Goal: Transaction & Acquisition: Purchase product/service

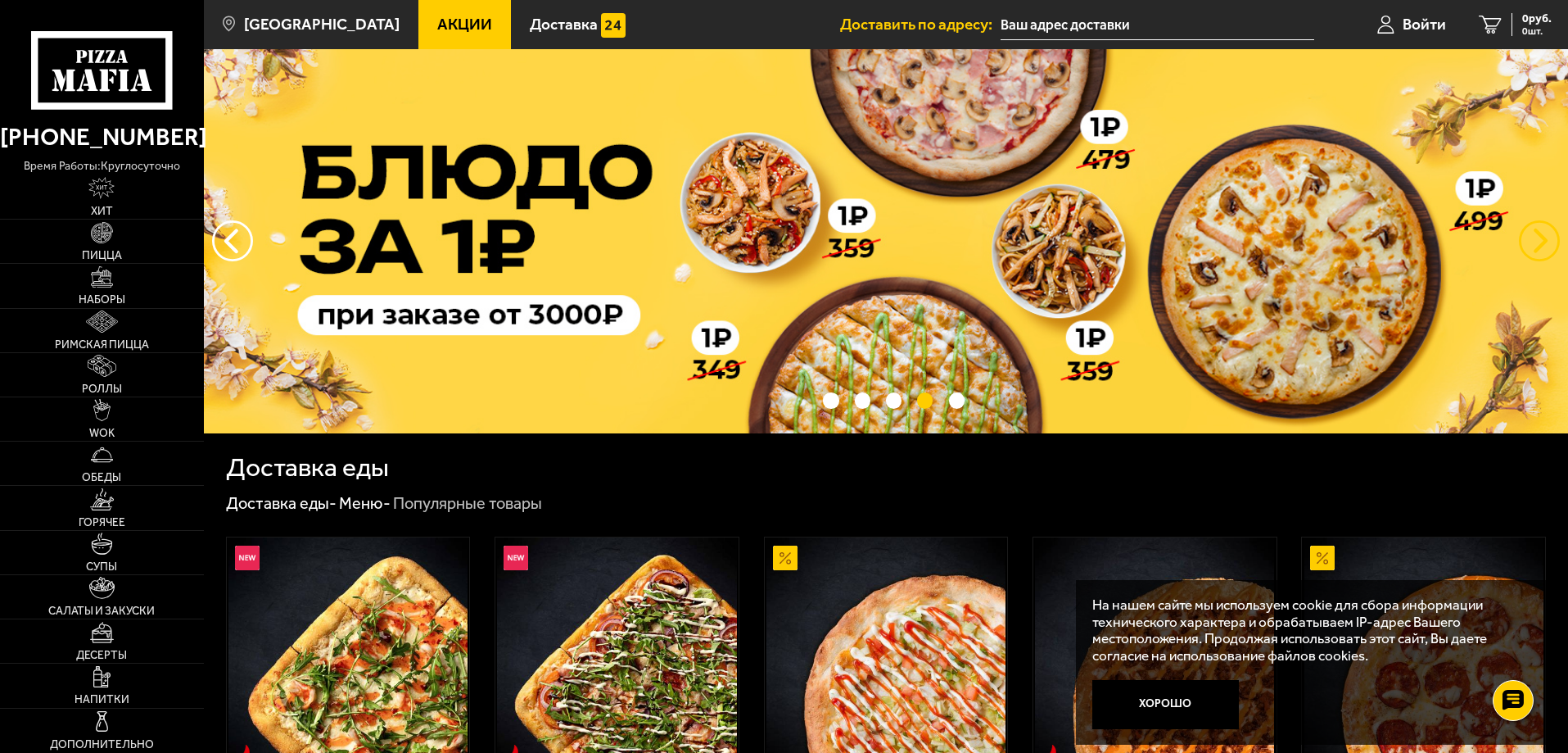
click at [1545, 236] on button "предыдущий" at bounding box center [1539, 241] width 41 height 41
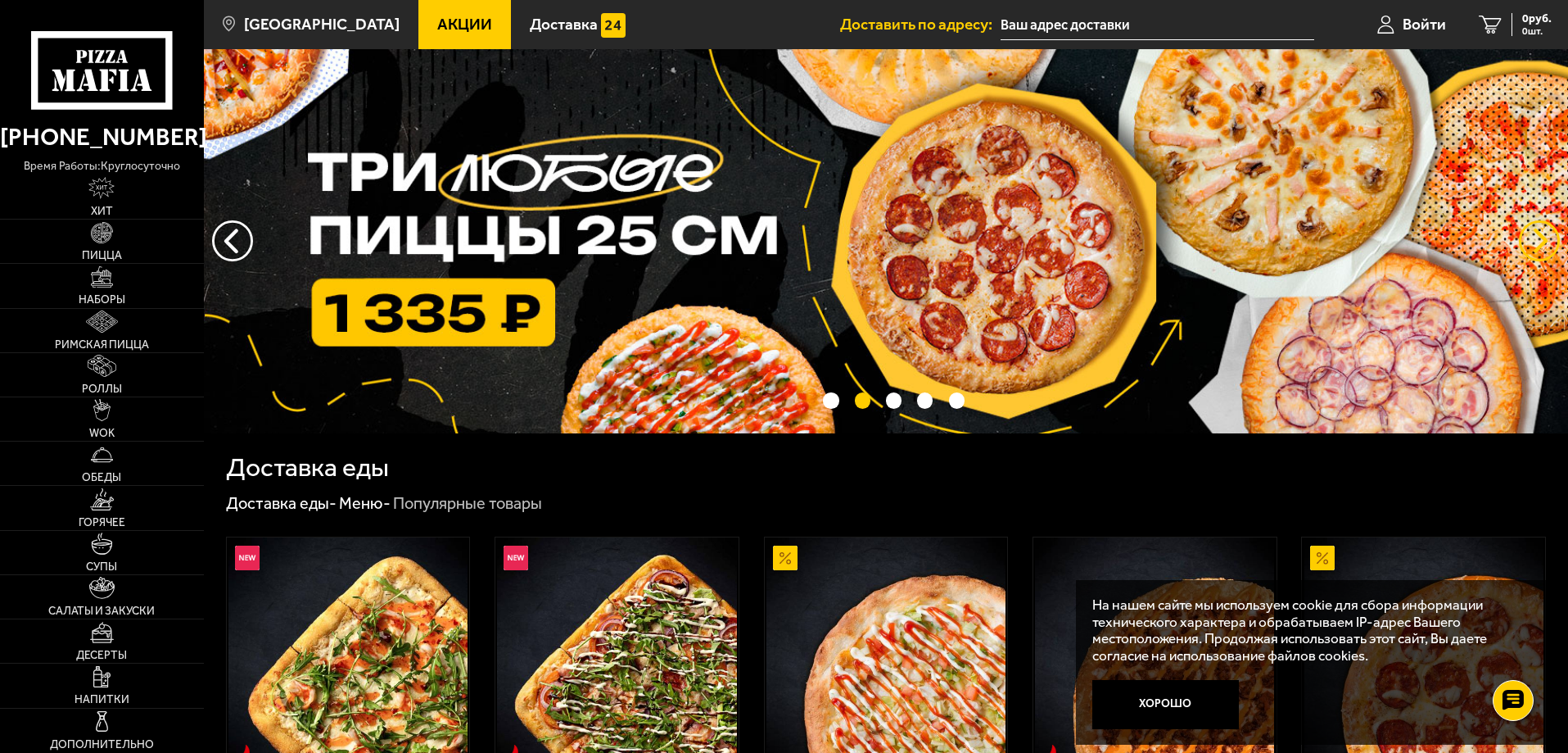
click at [1532, 257] on button "предыдущий" at bounding box center [1539, 241] width 41 height 41
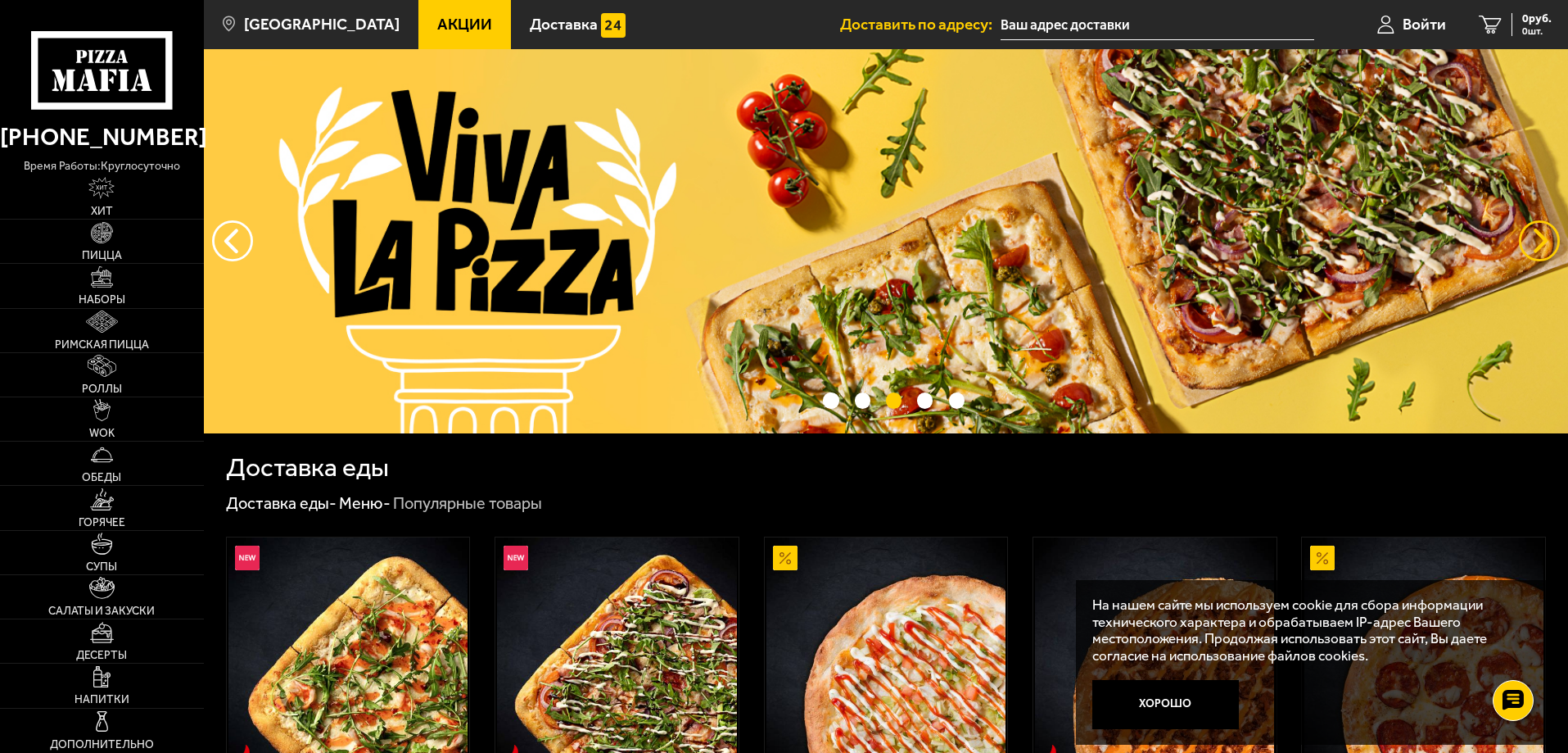
click at [1532, 257] on button "предыдущий" at bounding box center [1539, 241] width 41 height 41
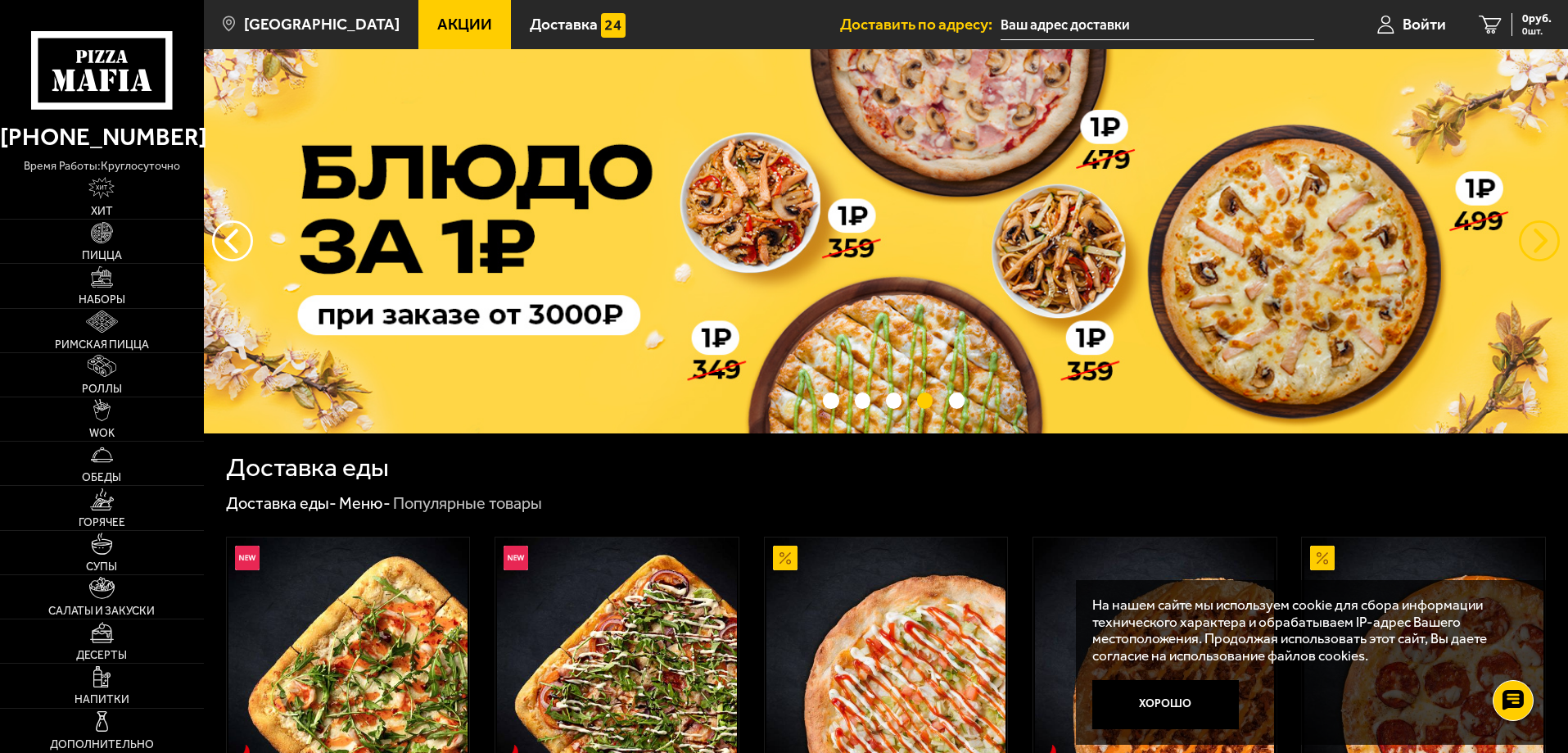
click at [1532, 257] on button "предыдущий" at bounding box center [1539, 241] width 41 height 41
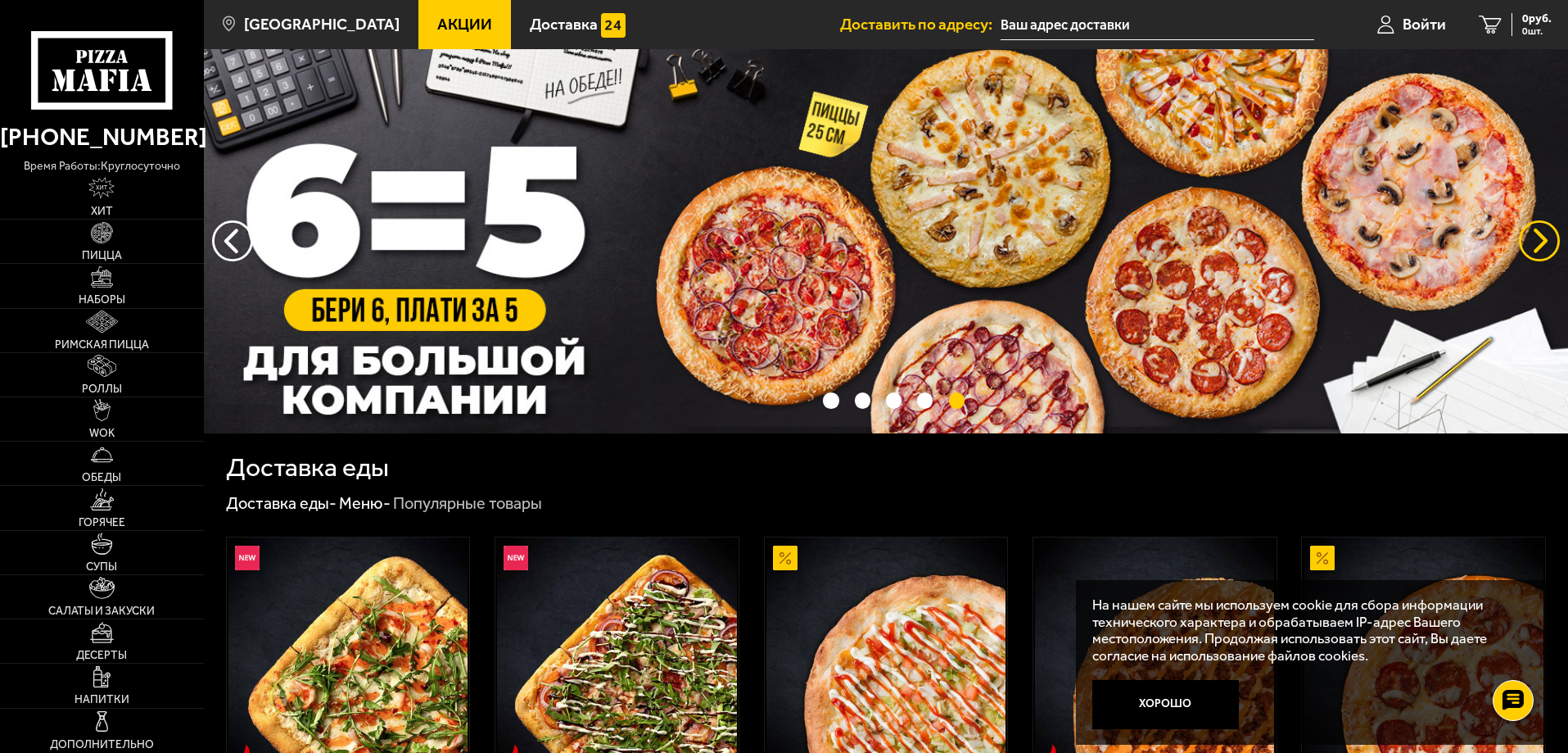
click at [1532, 257] on button "предыдущий" at bounding box center [1539, 241] width 41 height 41
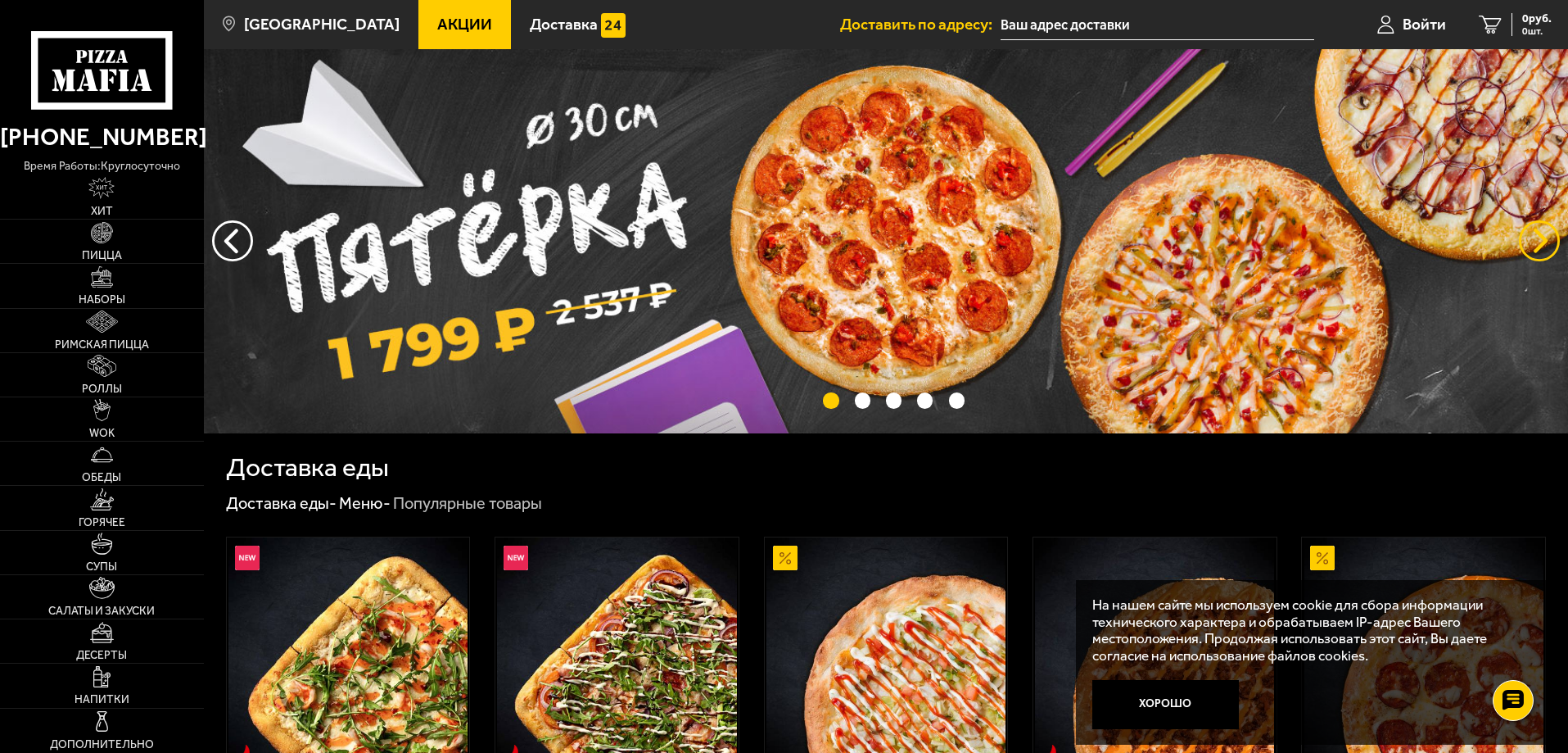
click at [1532, 257] on button "предыдущий" at bounding box center [1539, 241] width 41 height 41
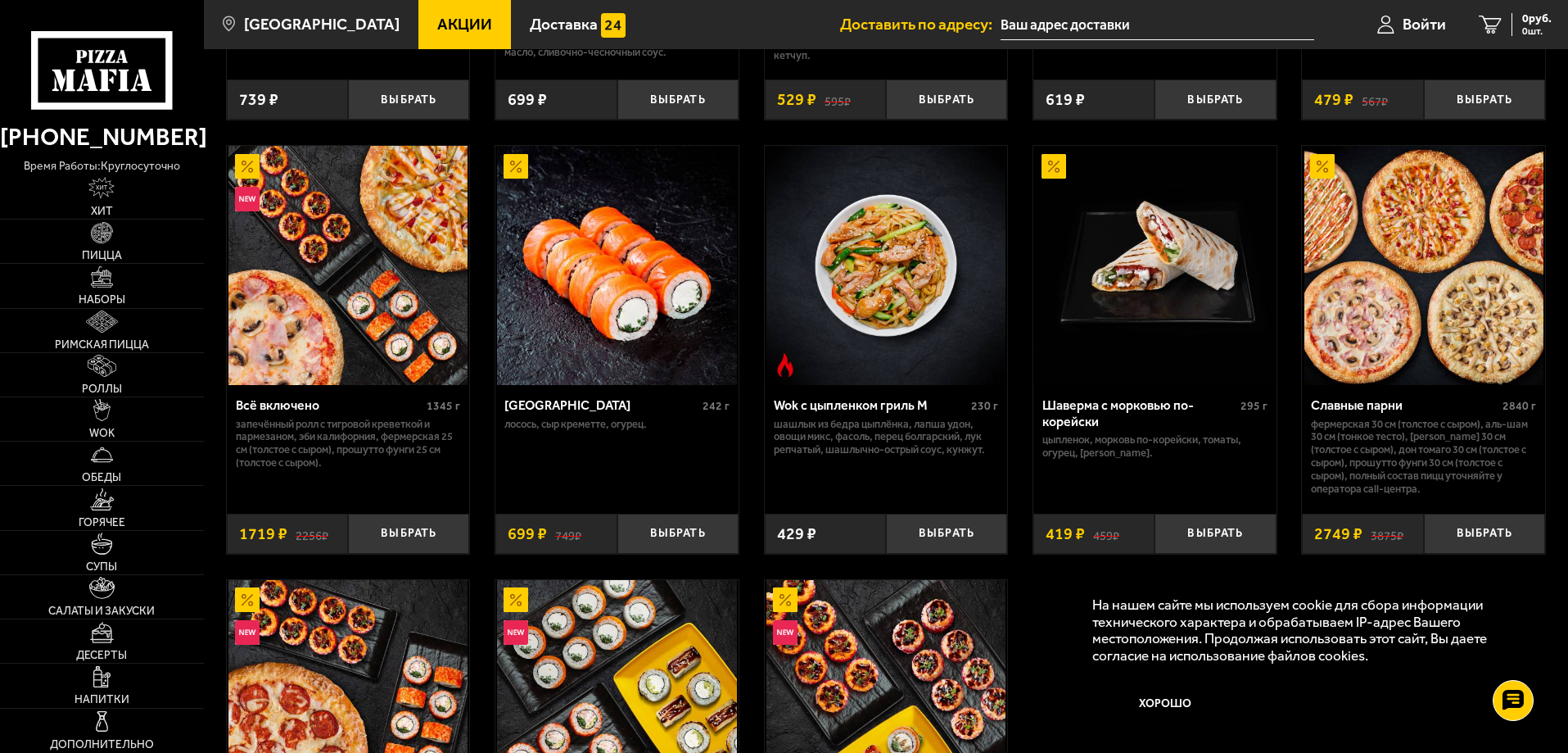
scroll to position [819, 0]
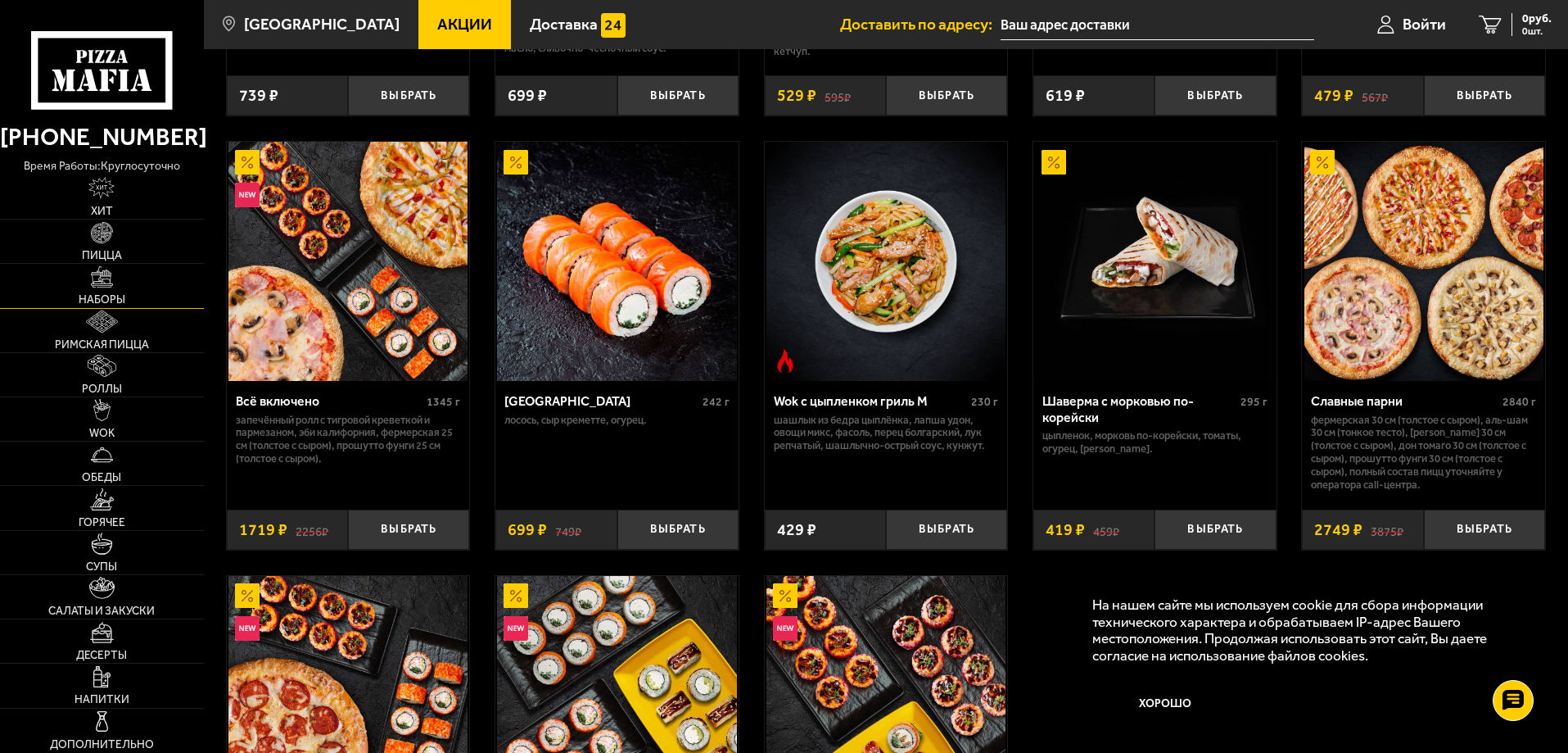
click at [98, 282] on img at bounding box center [101, 277] width 22 height 22
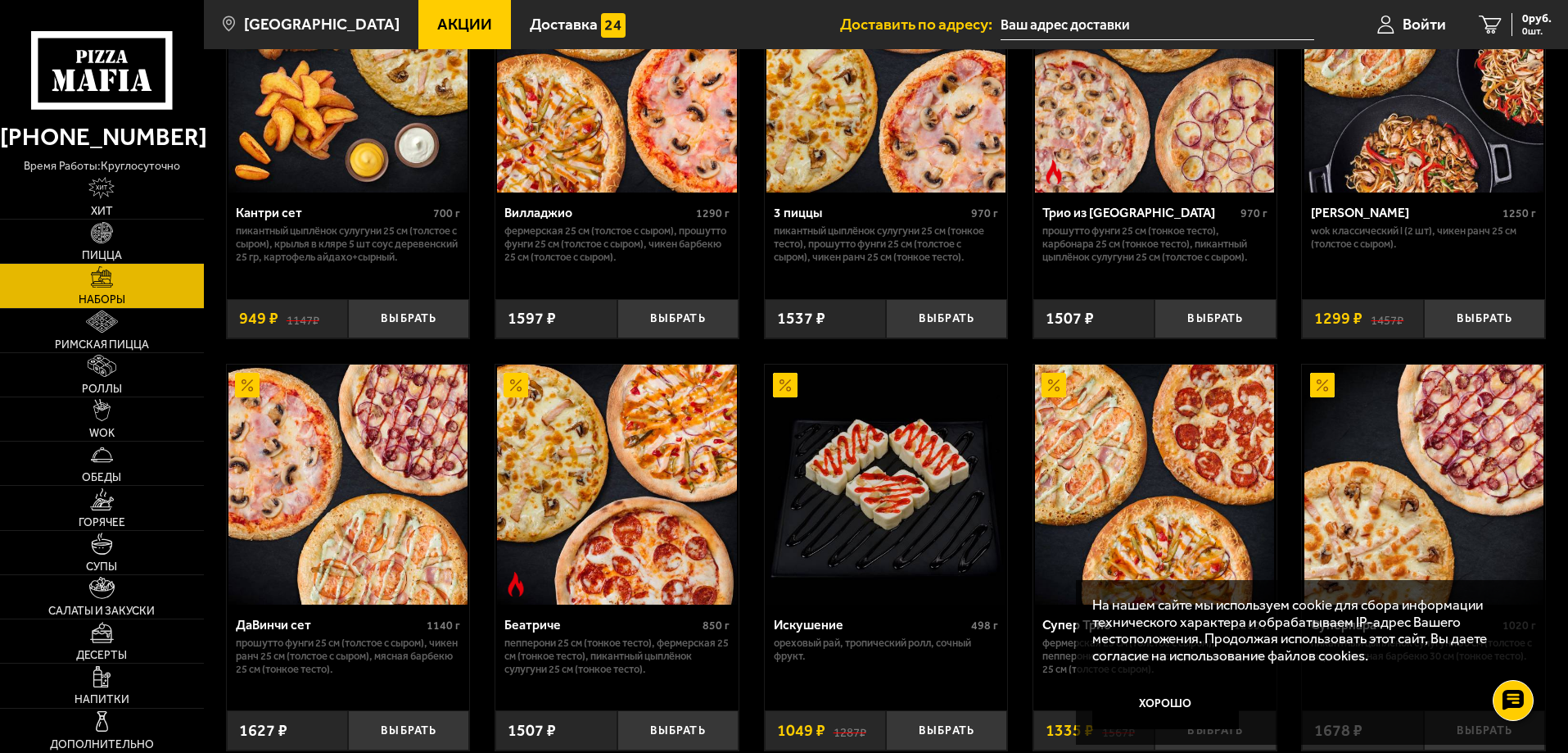
scroll to position [656, 0]
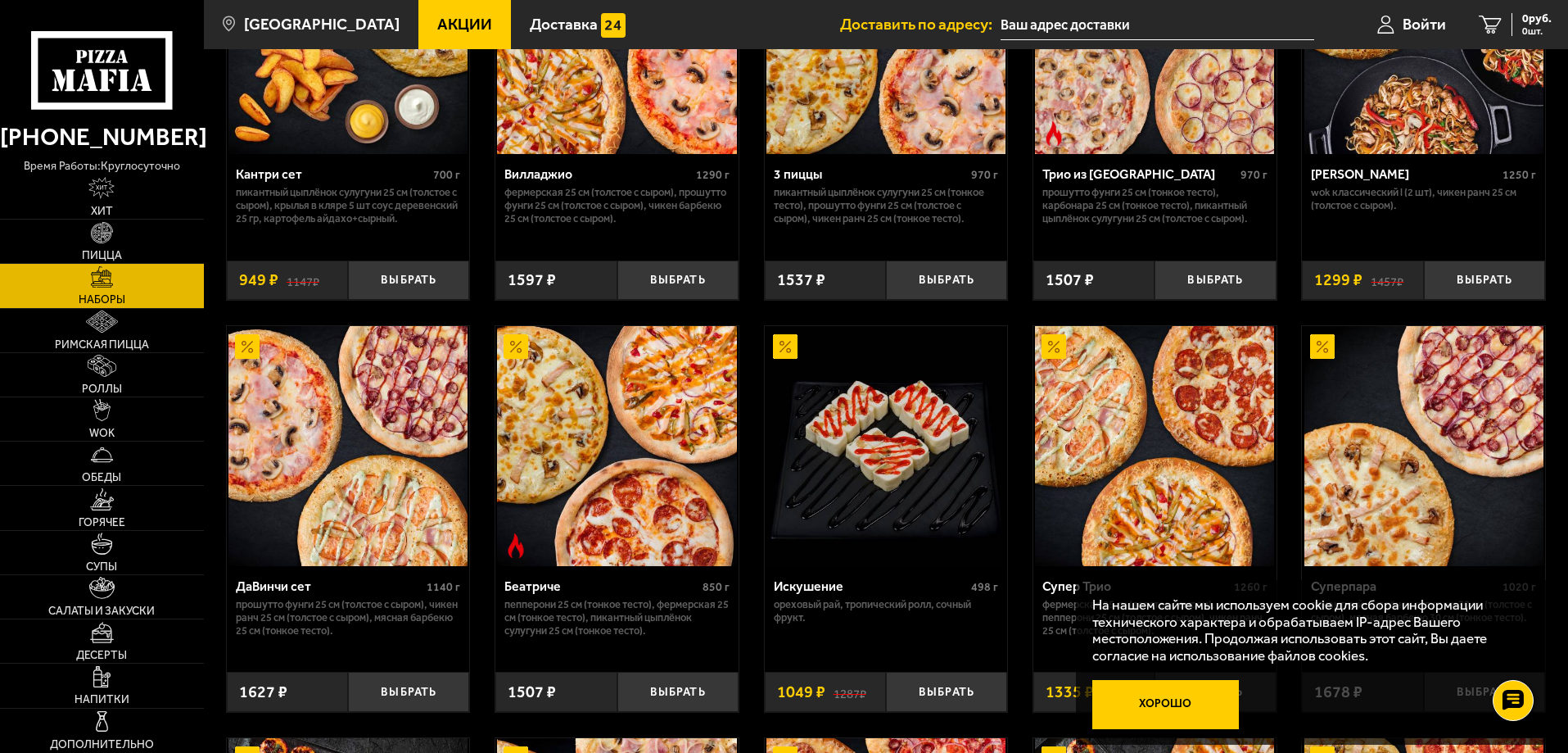
click at [1185, 708] on button "Хорошо" at bounding box center [1166, 705] width 148 height 49
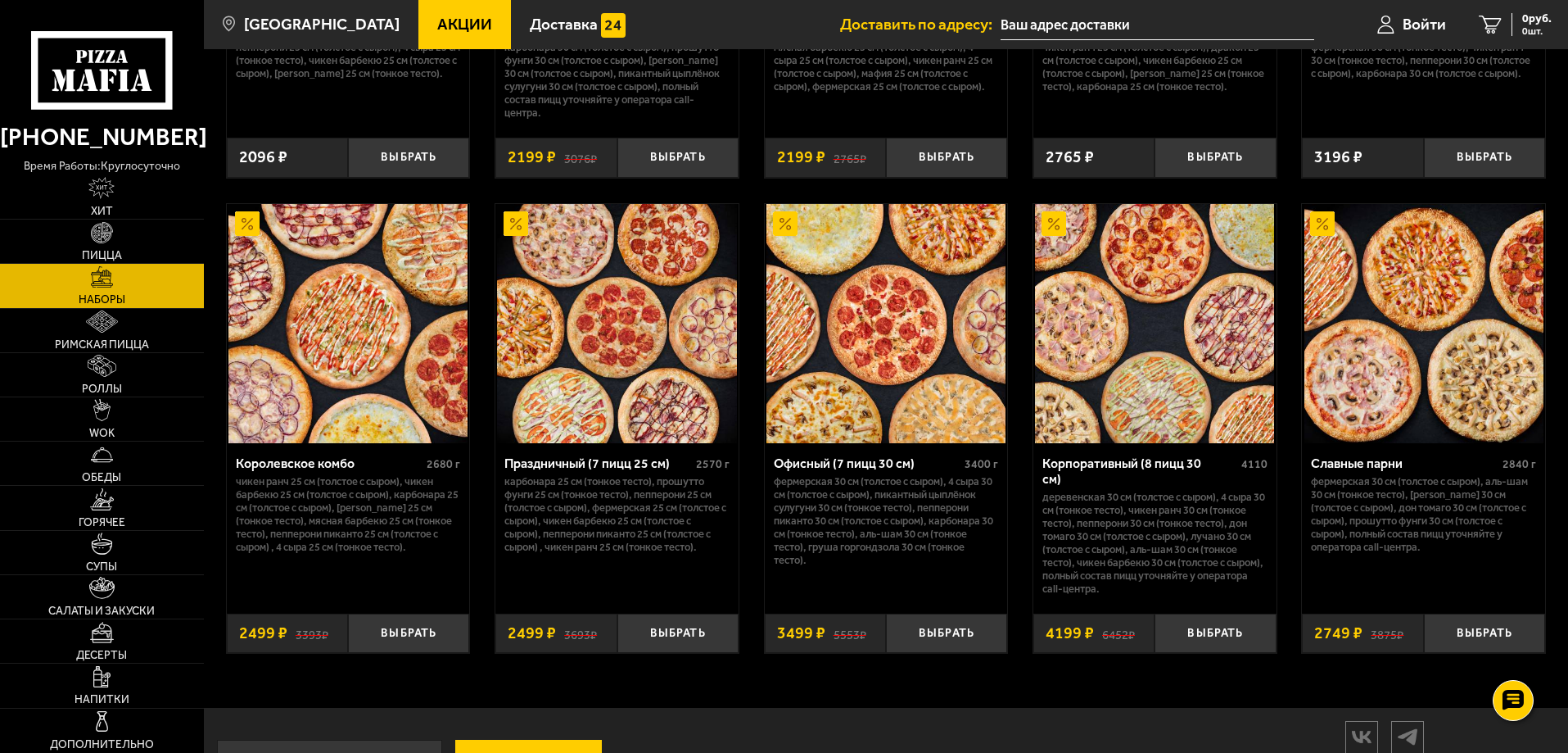
scroll to position [2509, 0]
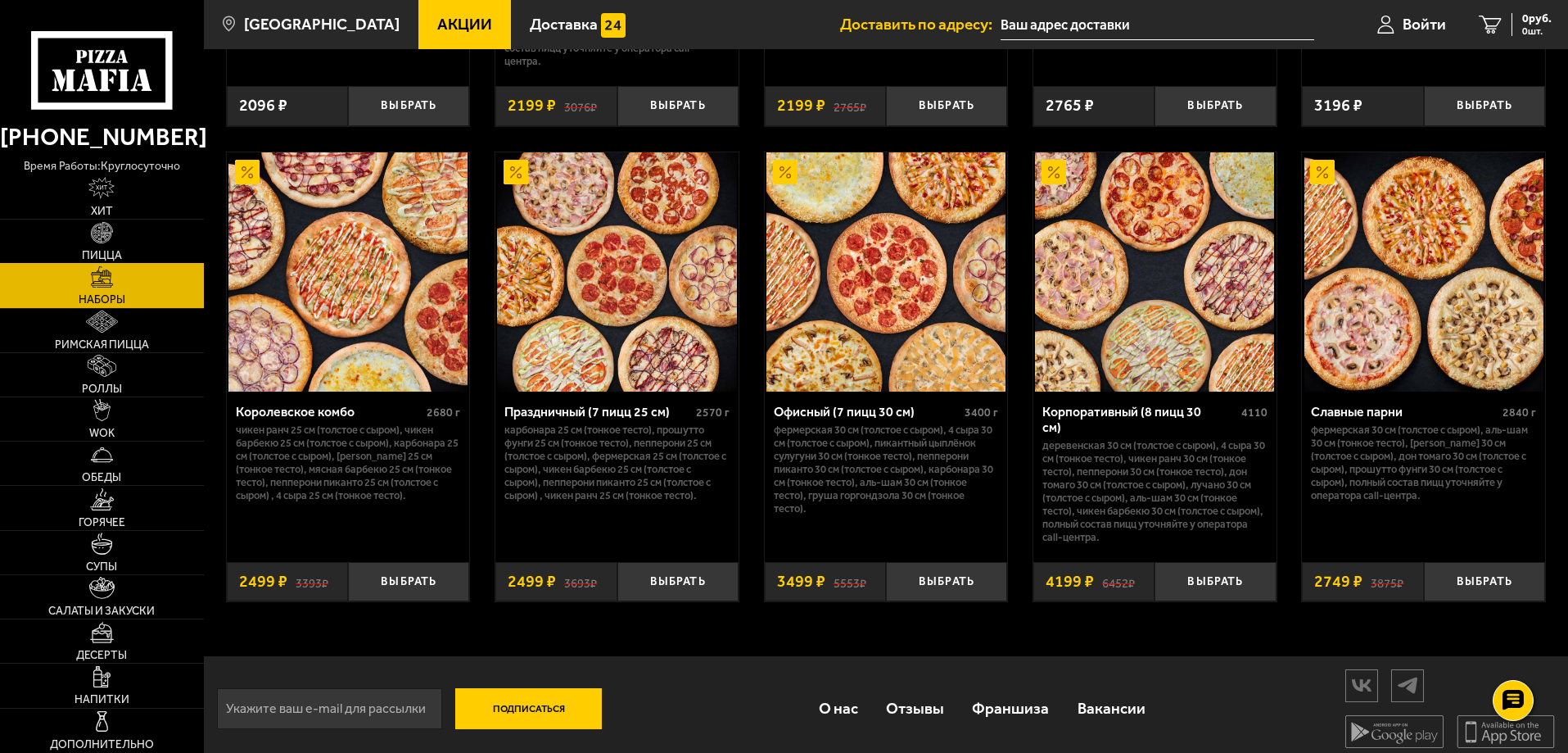
click at [110, 231] on img at bounding box center [101, 233] width 22 height 22
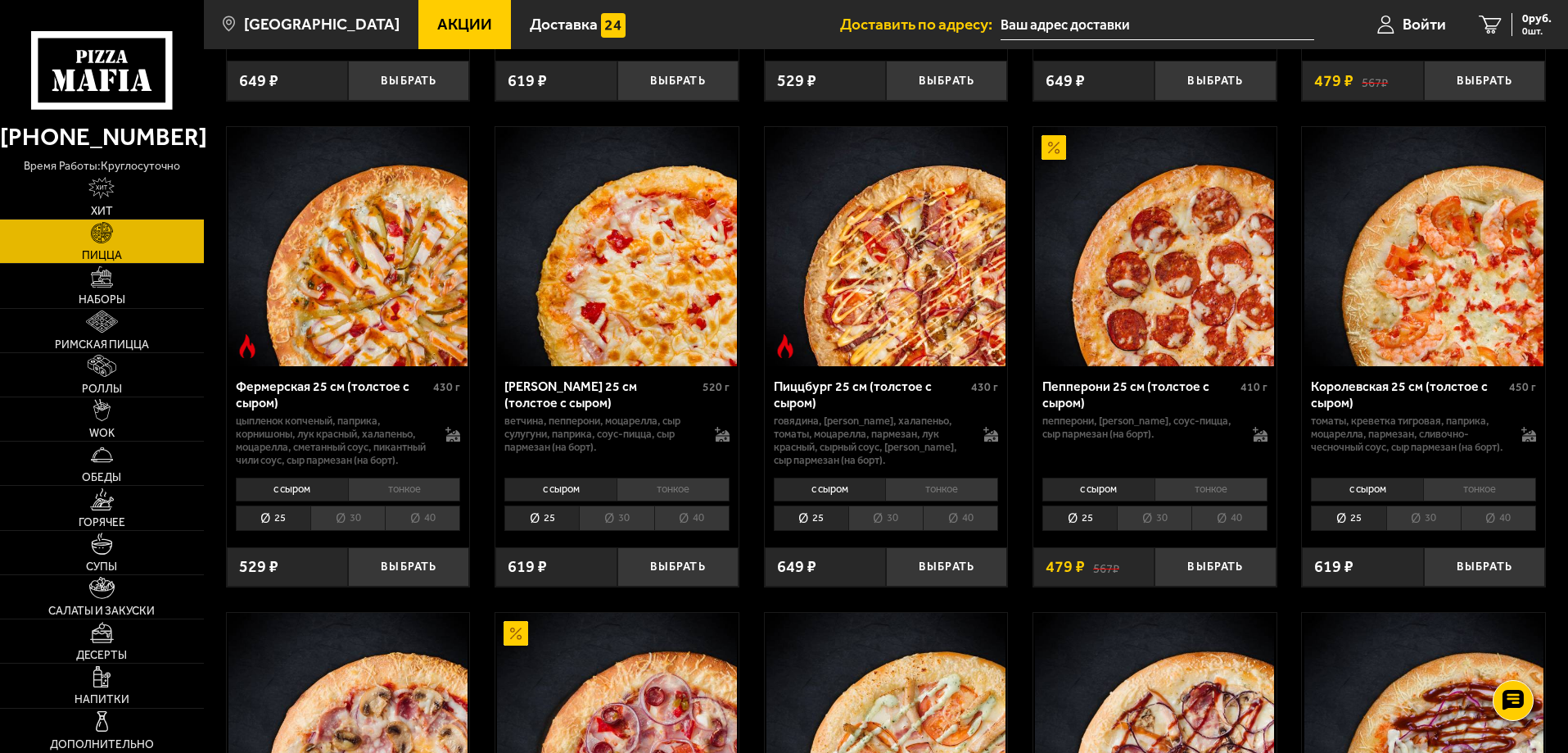
scroll to position [902, 0]
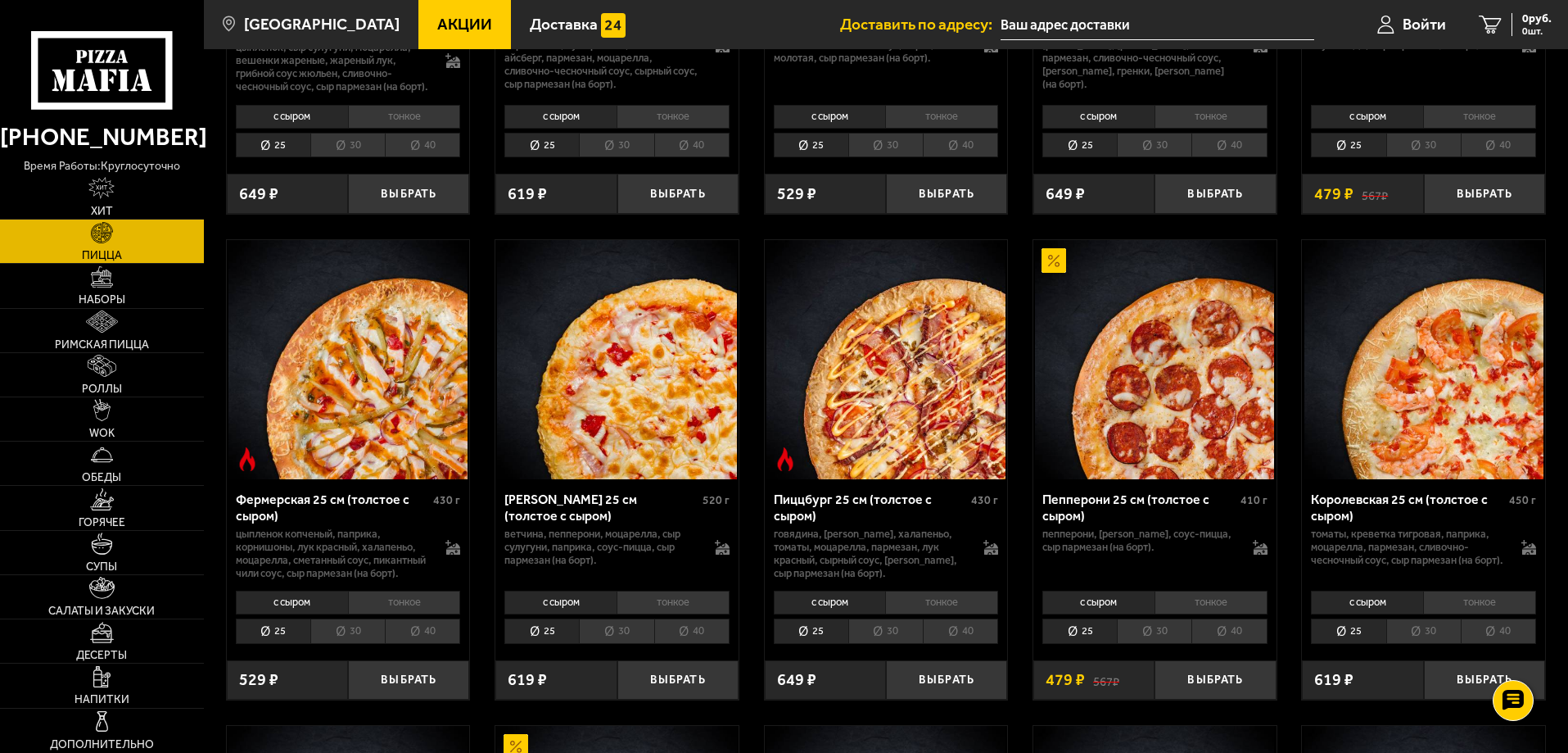
click at [577, 420] on img at bounding box center [617, 360] width 239 height 240
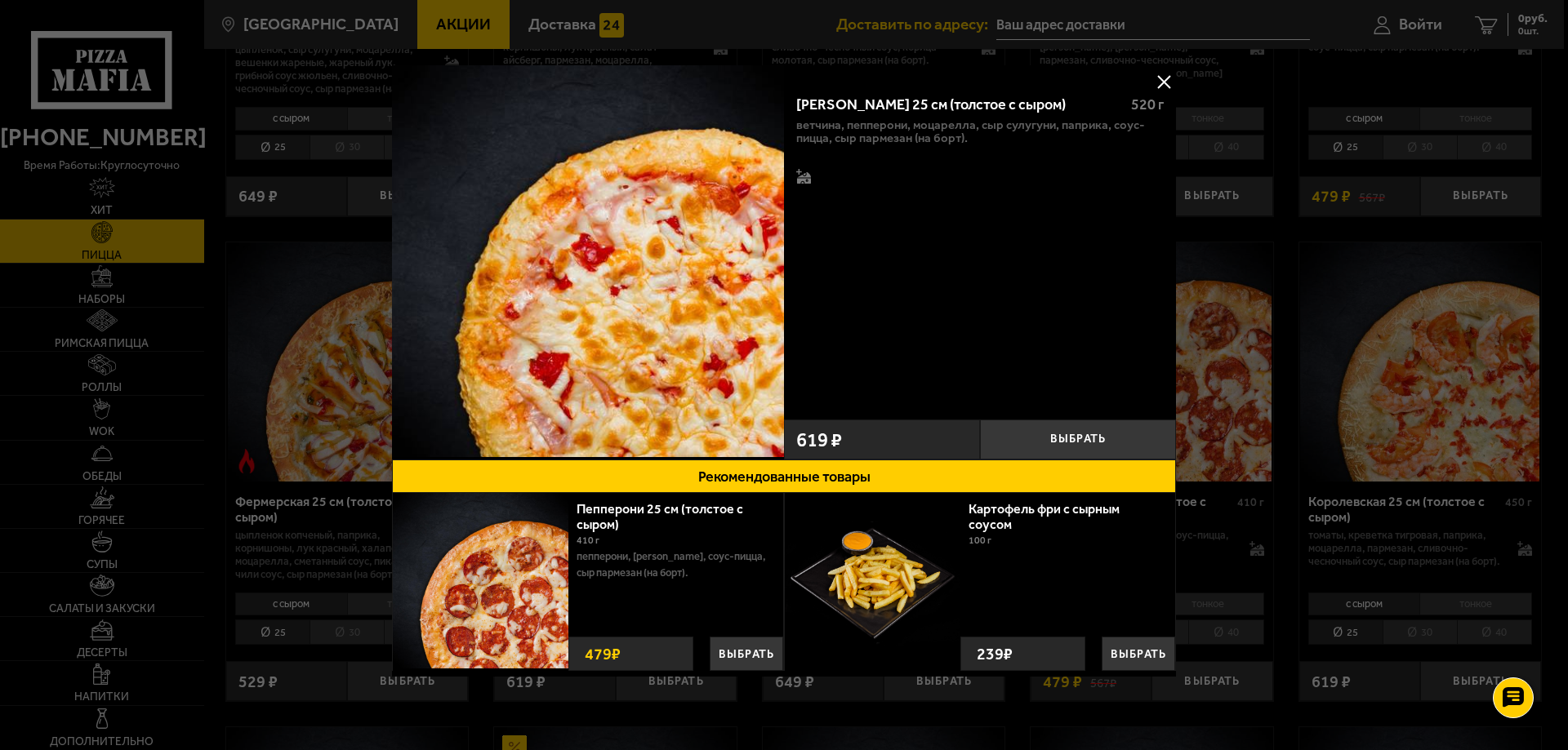
click at [1283, 289] on div at bounding box center [784, 375] width 1568 height 750
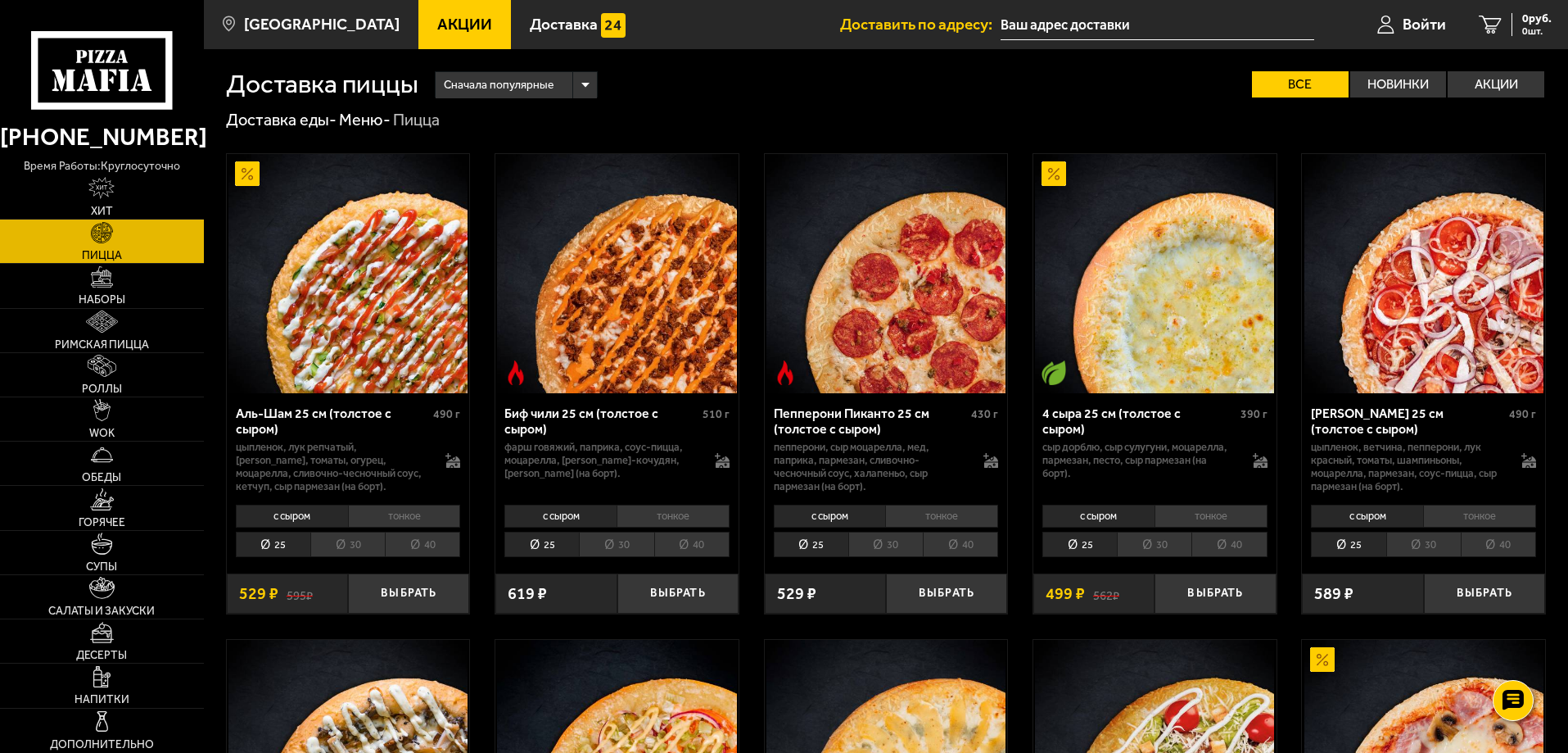
click at [1346, 340] on img at bounding box center [1425, 274] width 239 height 240
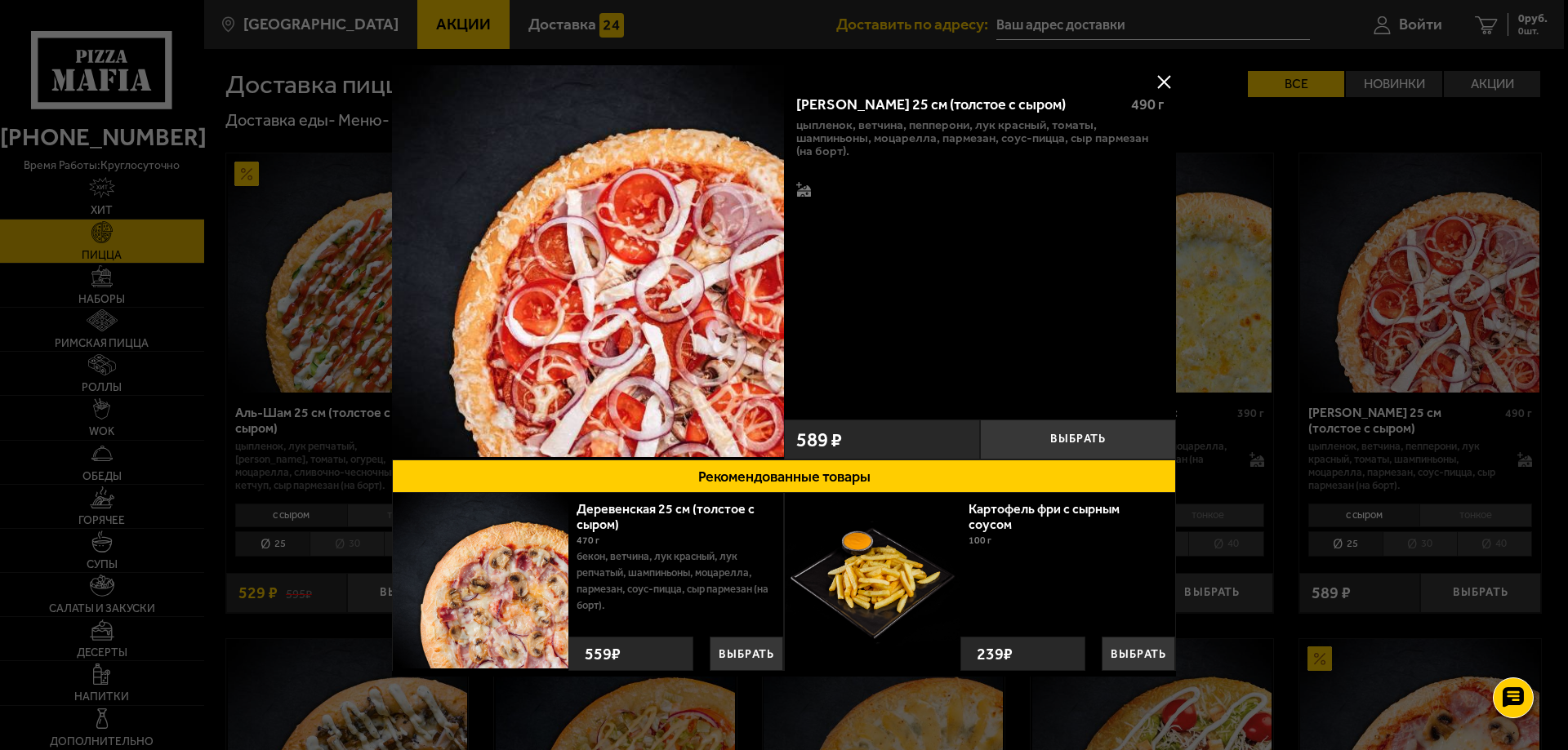
click at [1287, 203] on div at bounding box center [784, 375] width 1568 height 750
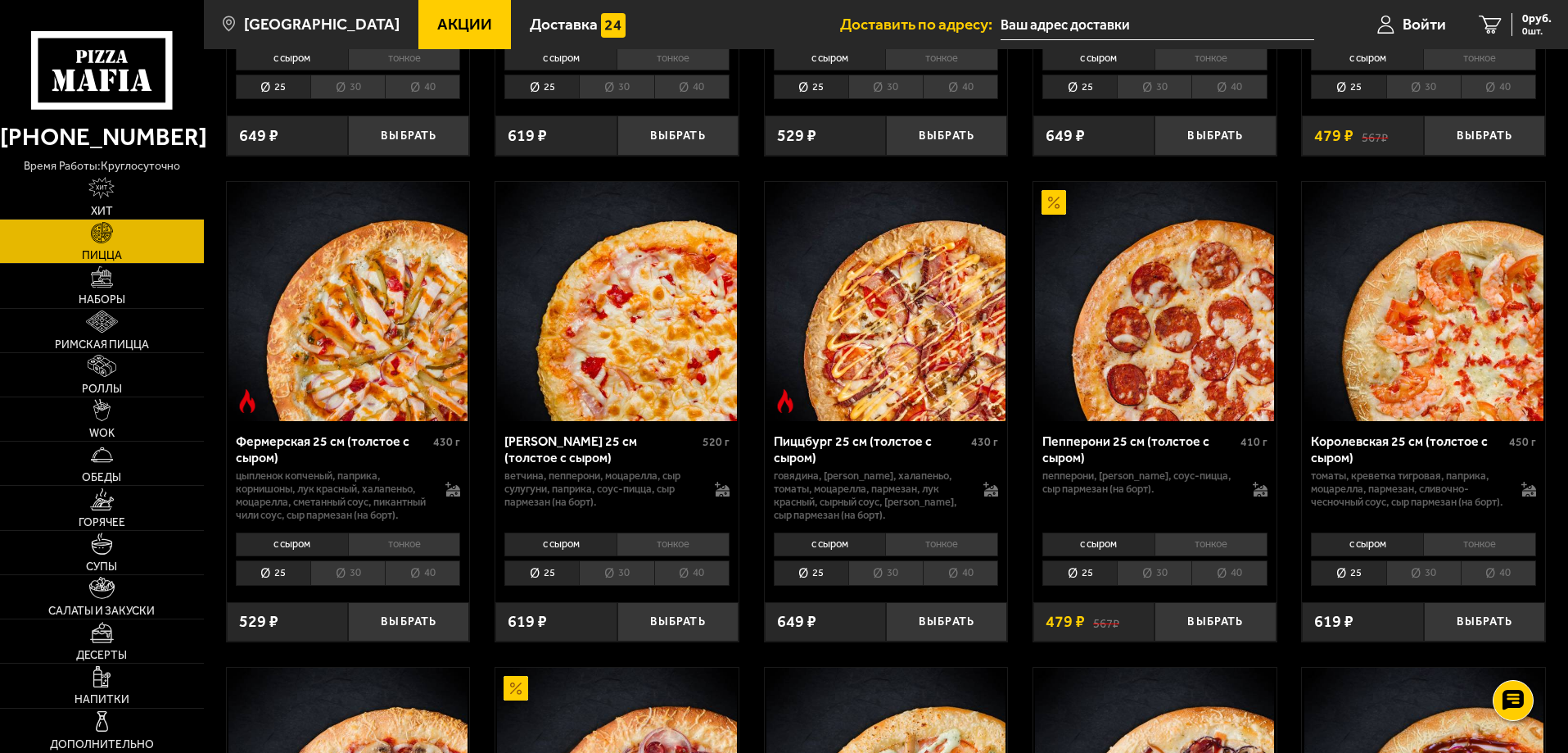
scroll to position [983, 0]
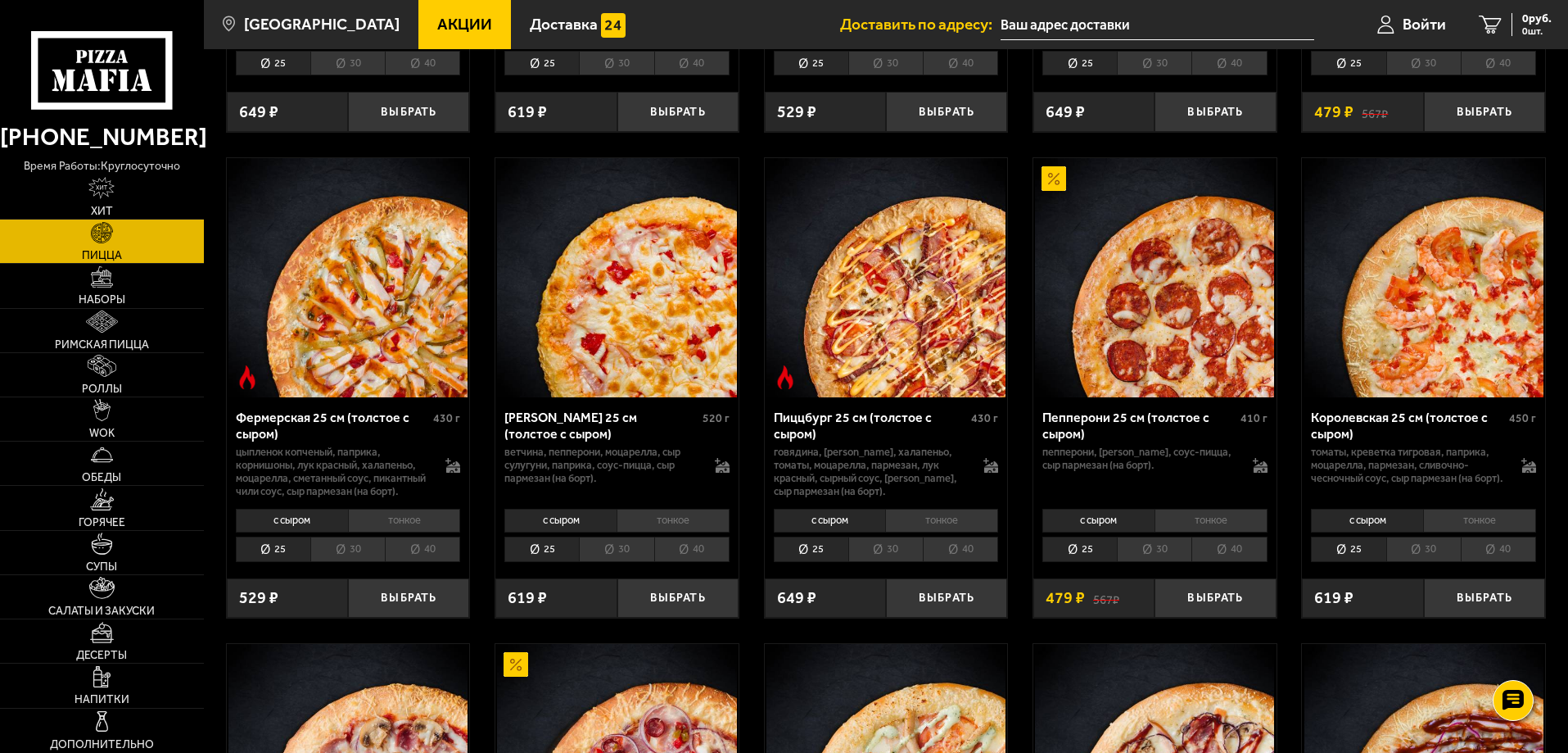
click at [668, 302] on img at bounding box center [617, 278] width 239 height 240
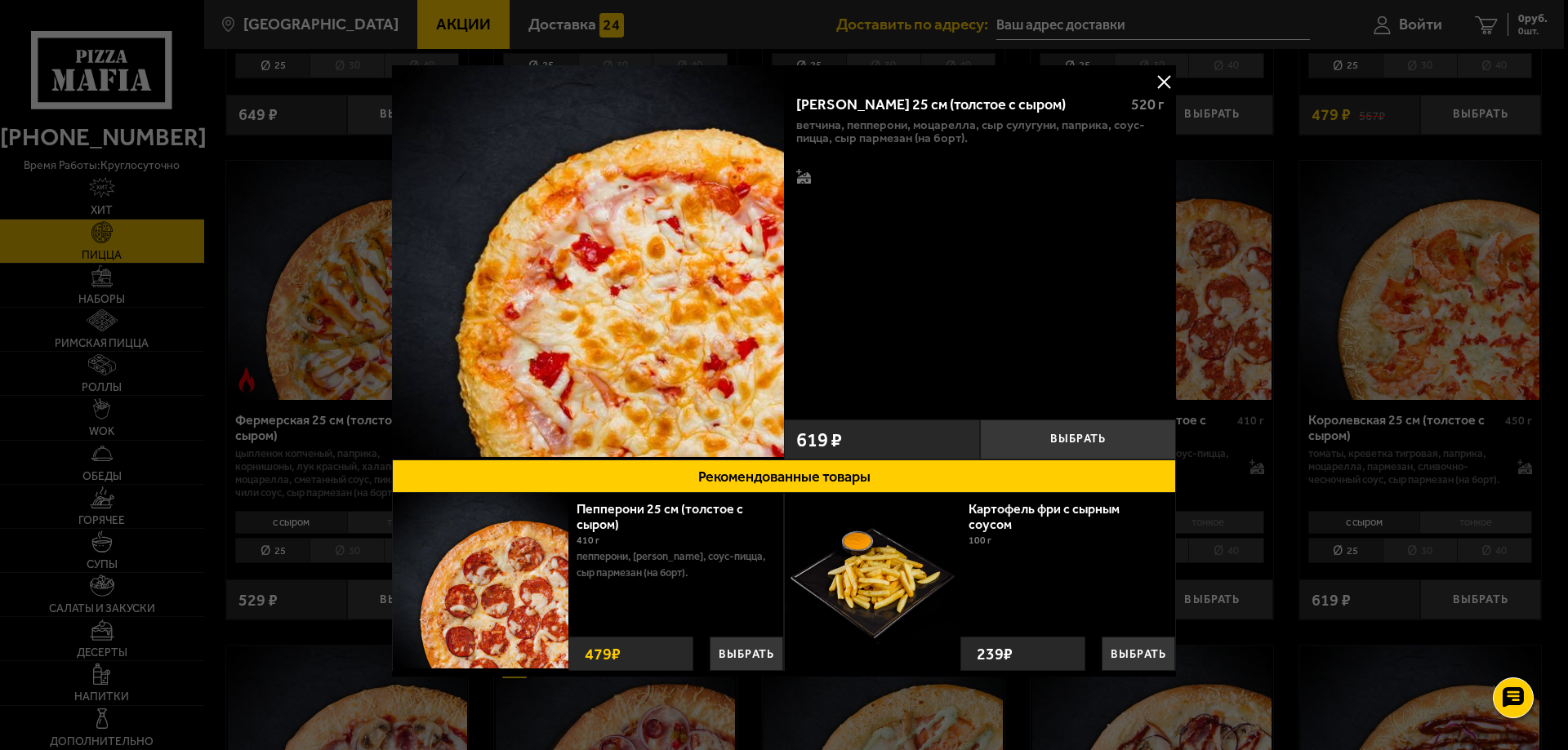
click at [1291, 311] on div at bounding box center [784, 375] width 1568 height 750
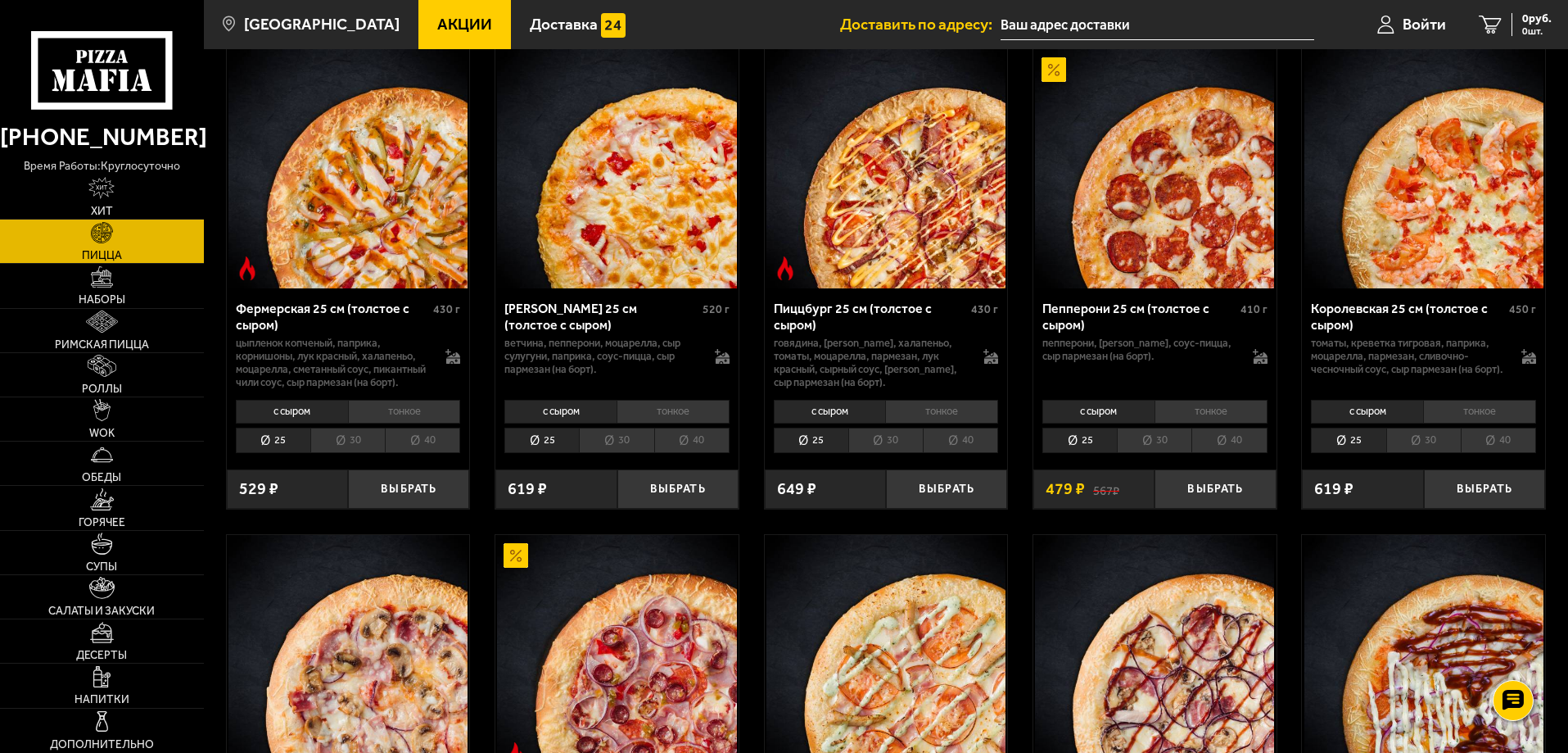
scroll to position [819, 0]
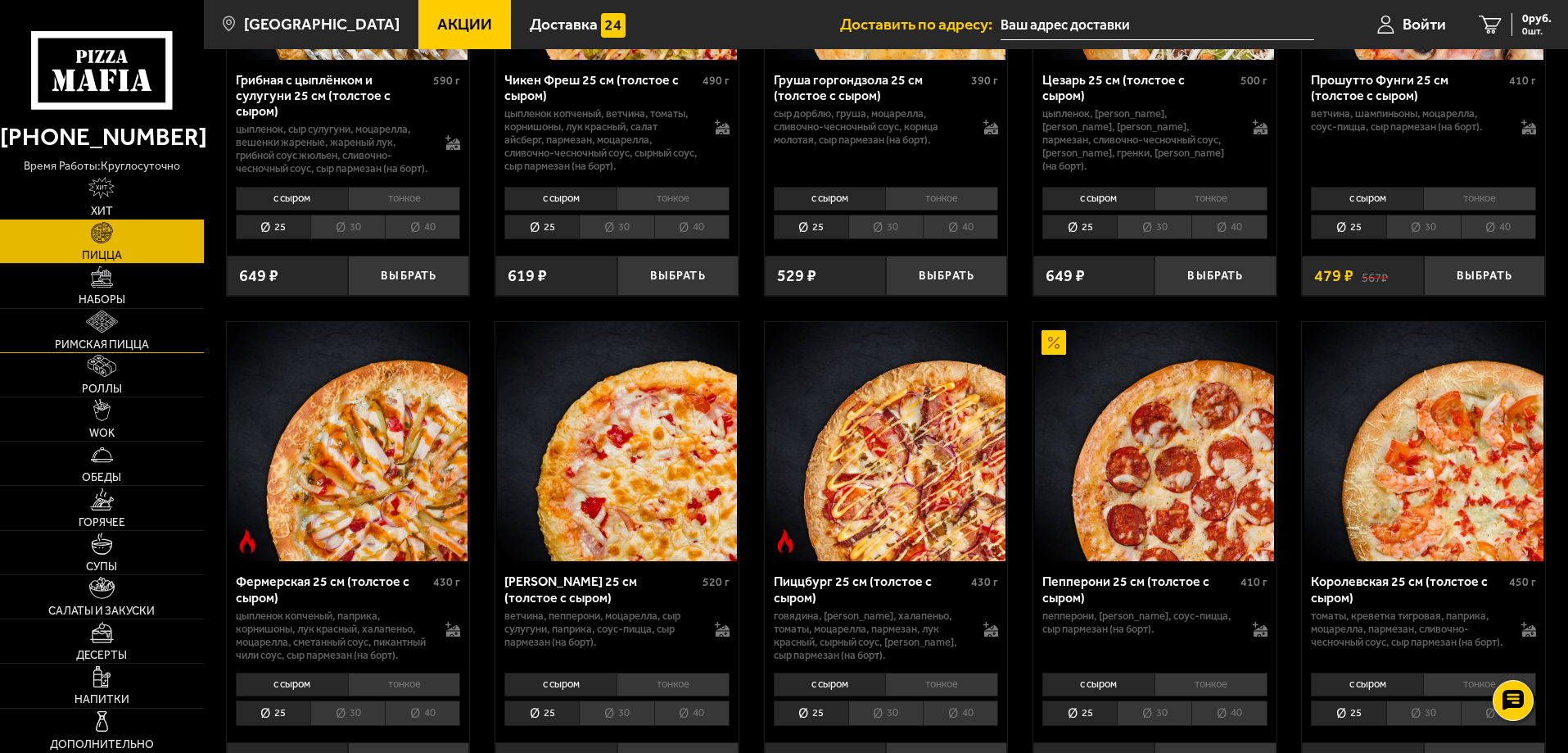
click at [64, 312] on link "Римская пицца" at bounding box center [101, 331] width 204 height 44
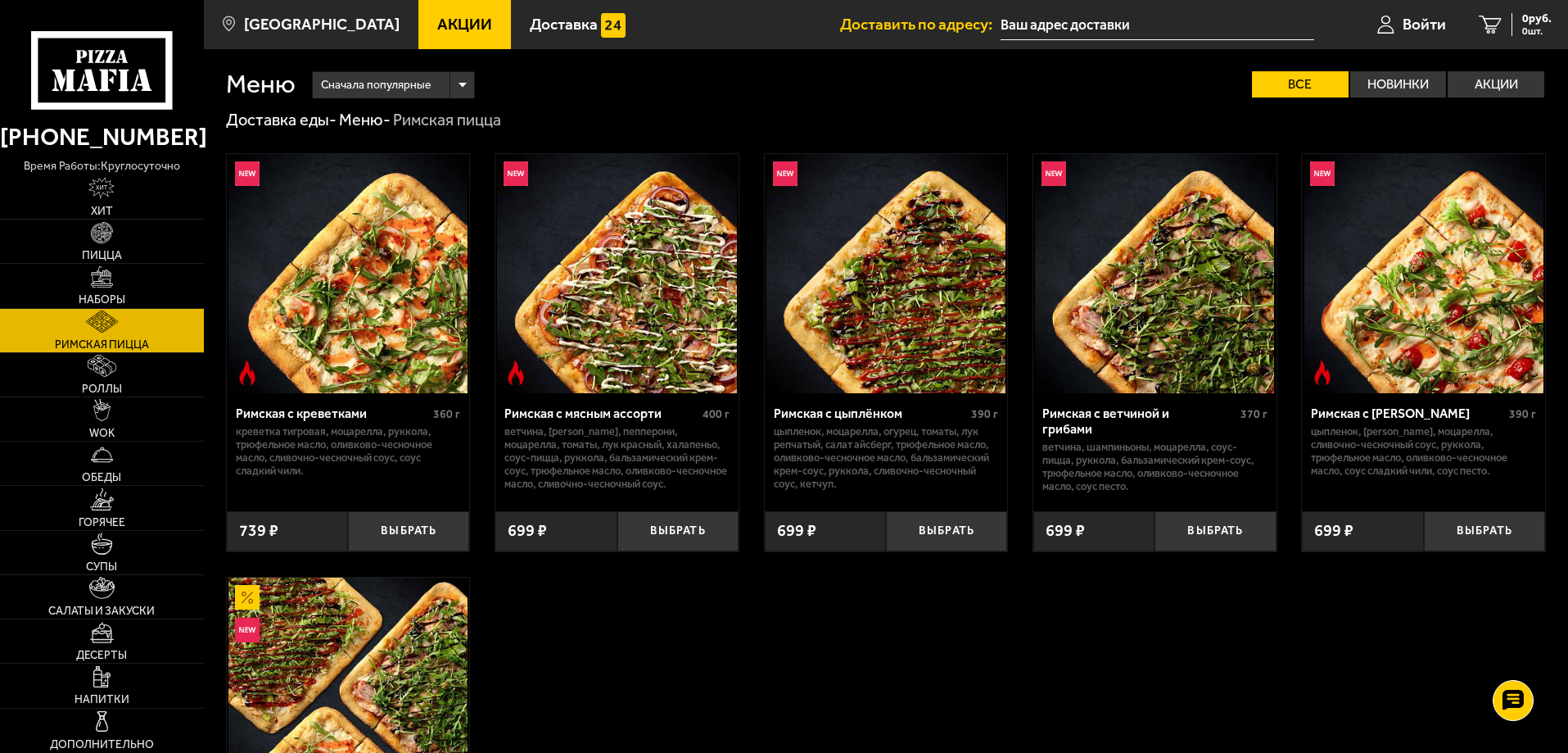
click at [1138, 242] on img at bounding box center [1155, 274] width 239 height 240
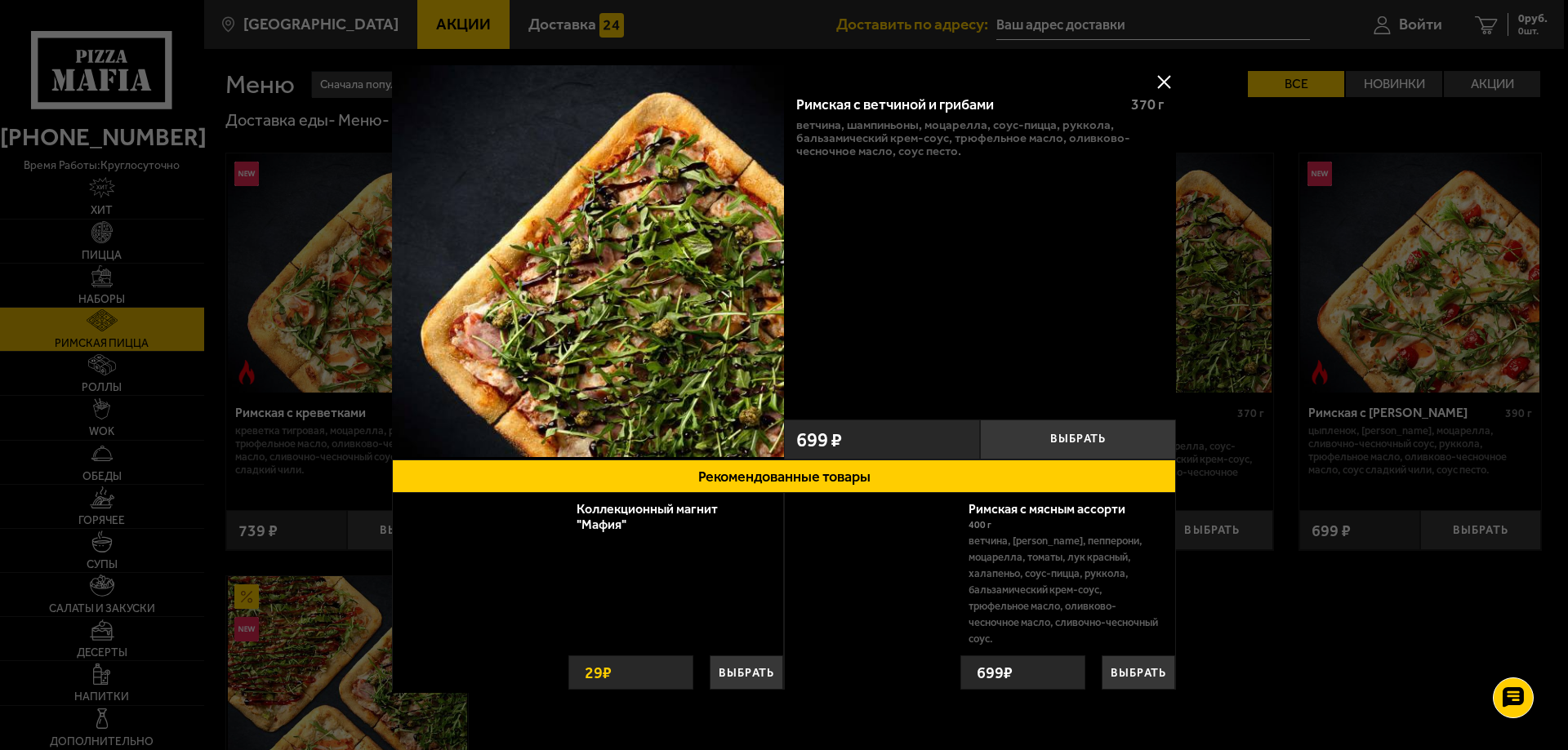
click at [1280, 620] on div at bounding box center [784, 375] width 1568 height 750
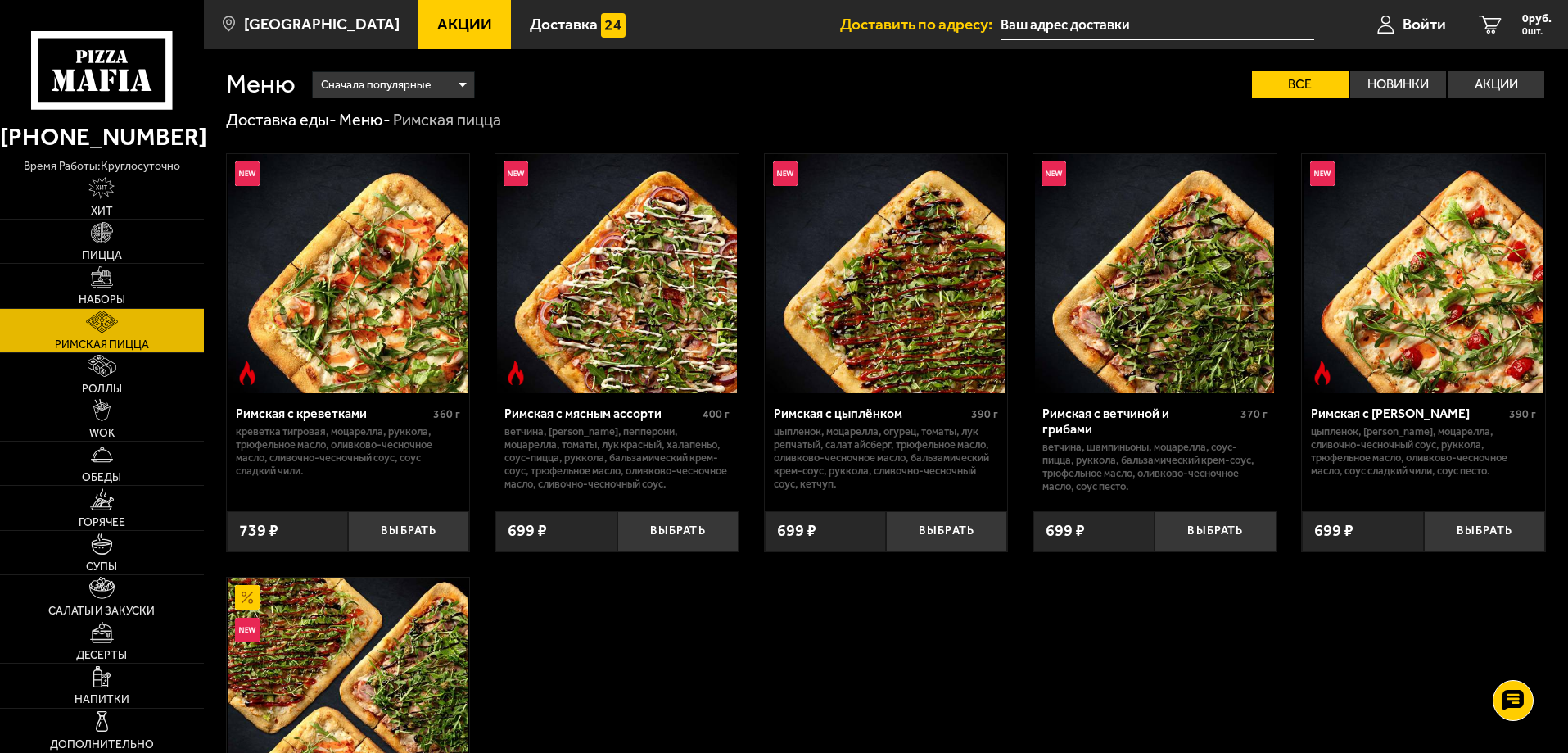
click at [919, 303] on img at bounding box center [886, 274] width 239 height 240
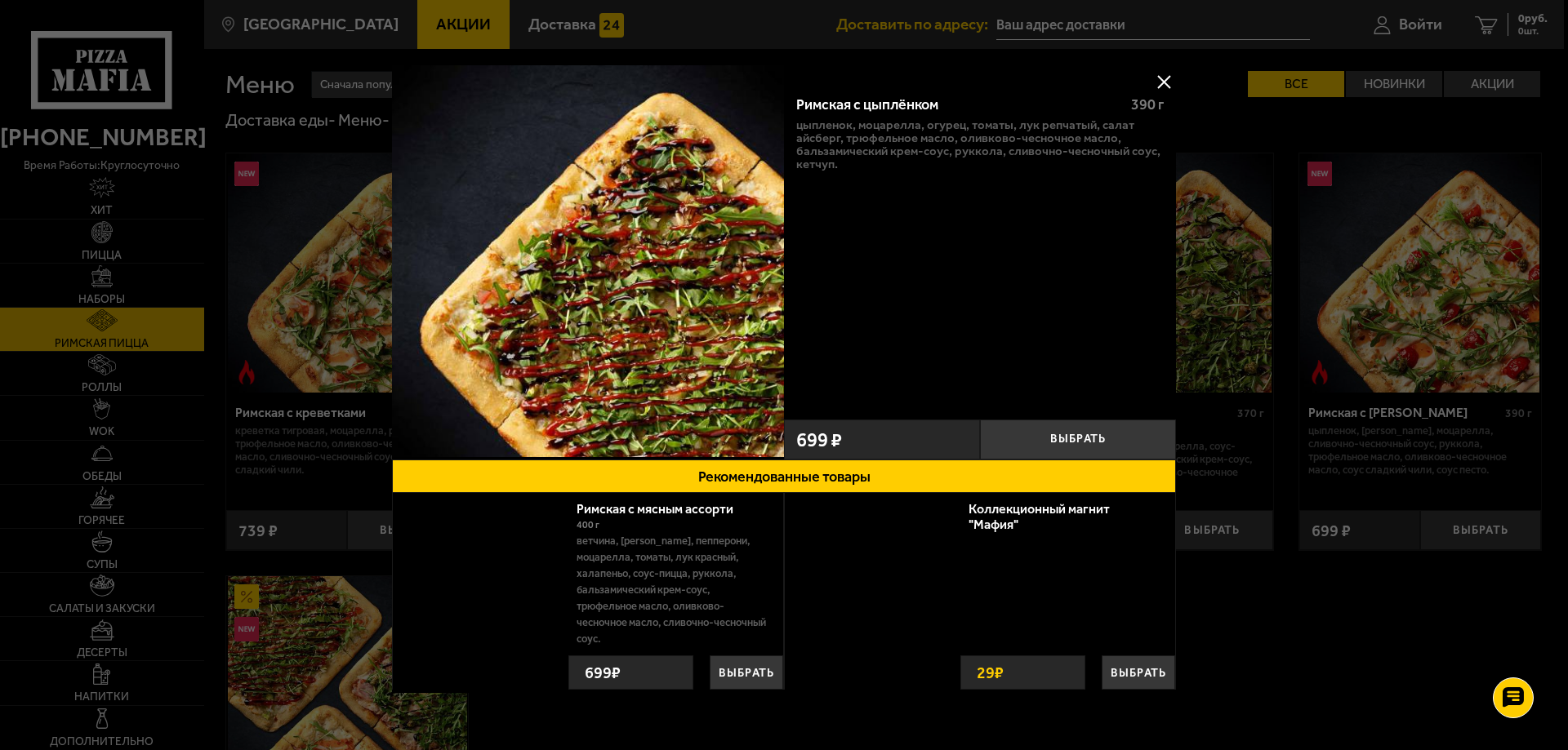
click at [1258, 694] on div at bounding box center [784, 375] width 1568 height 750
